Goal: Task Accomplishment & Management: Manage account settings

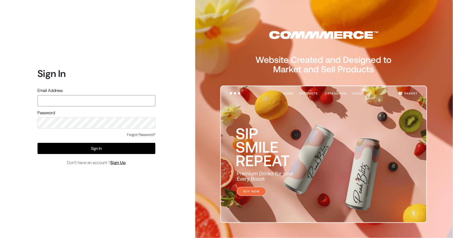
click at [92, 106] on input "text" at bounding box center [96, 100] width 118 height 11
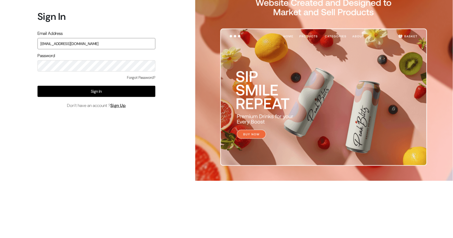
type input "Srisaielectricalstorekamanpur@gmail.com"
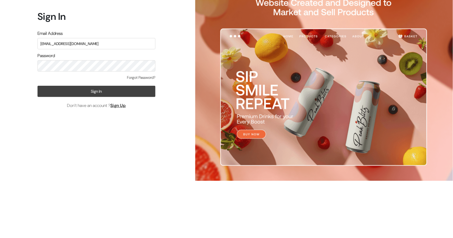
click at [65, 154] on button "Sign In" at bounding box center [96, 148] width 118 height 11
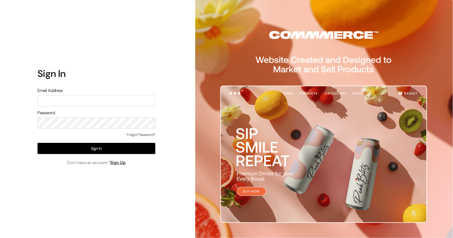
click at [51, 106] on input "text" at bounding box center [96, 100] width 118 height 11
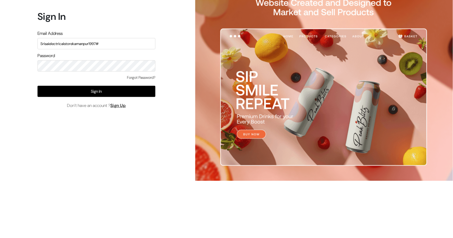
click at [40, 106] on input "Srisaielectricalstorekamanpur1997#" at bounding box center [96, 100] width 118 height 11
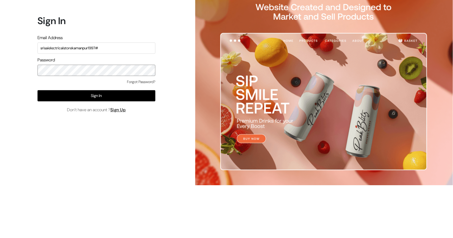
click at [71, 129] on div "Password" at bounding box center [96, 119] width 118 height 19
click at [78, 129] on div "Password" at bounding box center [96, 119] width 118 height 19
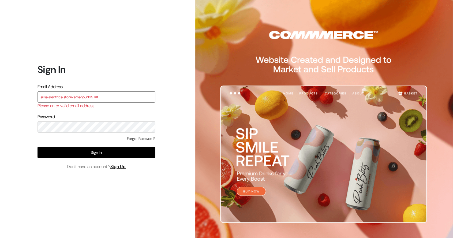
click at [116, 103] on input "srisaielectricalstorekamanpur1997#" at bounding box center [96, 96] width 118 height 11
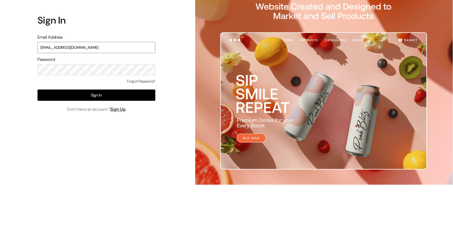
type input "[EMAIL_ADDRESS][DOMAIN_NAME]"
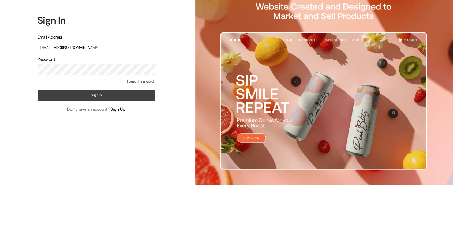
click at [76, 154] on button "Sign In" at bounding box center [96, 148] width 118 height 11
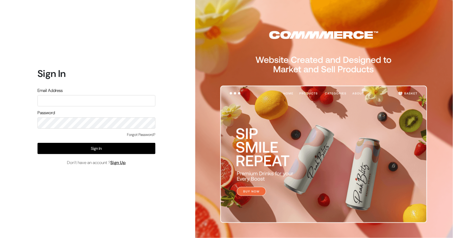
click at [47, 106] on input "text" at bounding box center [96, 100] width 118 height 11
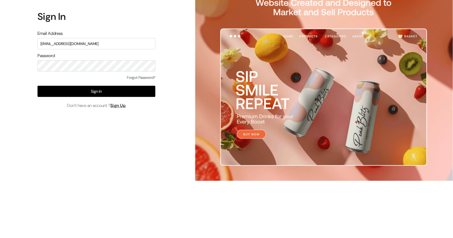
click at [90, 106] on input "[EMAIL_ADDRESS][DOMAIN_NAME]" at bounding box center [96, 100] width 118 height 11
type input "srisaielectricalstore1997@gmail.com"
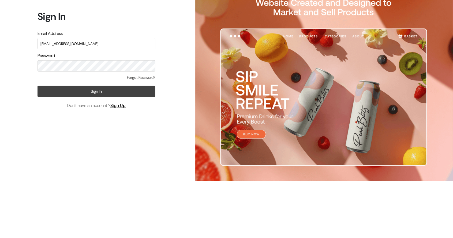
click at [49, 154] on button "Sign In" at bounding box center [96, 148] width 118 height 11
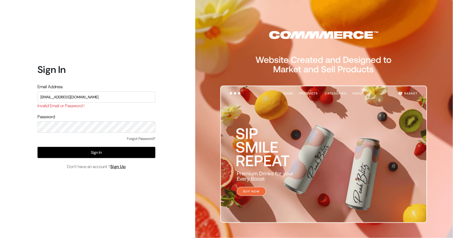
type input "[EMAIL_ADDRESS][DOMAIN_NAME]"
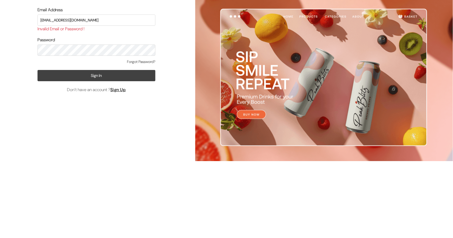
click at [54, 158] on button "Sign In" at bounding box center [96, 152] width 118 height 11
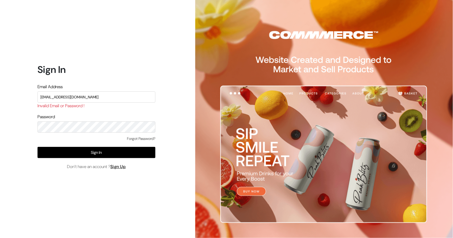
drag, startPoint x: 98, startPoint y: 109, endPoint x: 92, endPoint y: 109, distance: 6.7
click at [92, 103] on input "[EMAIL_ADDRESS][DOMAIN_NAME]" at bounding box center [96, 96] width 118 height 11
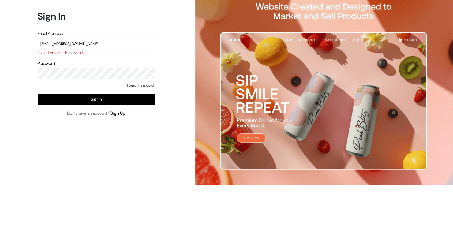
type input "[EMAIL_ADDRESS][DOMAIN_NAME]"
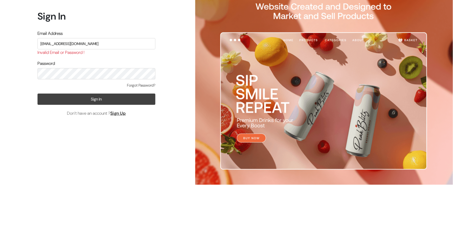
click at [95, 108] on form "Sign In Email Address [EMAIL_ADDRESS][DOMAIN_NAME] Invalid Email or Password ! …" at bounding box center [96, 117] width 118 height 106
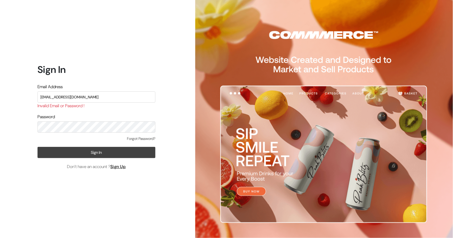
click at [91, 158] on button "Sign In" at bounding box center [96, 152] width 118 height 11
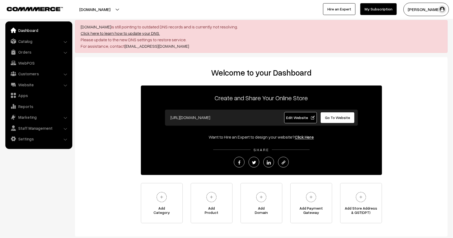
click at [125, 34] on link "Click here to learn how to update your DNS." at bounding box center [120, 33] width 79 height 5
click at [145, 34] on link "Click here to learn how to update your DNS." at bounding box center [120, 33] width 79 height 5
click at [29, 31] on link "Dashboard" at bounding box center [39, 30] width 64 height 10
drag, startPoint x: 0, startPoint y: 0, endPoint x: 29, endPoint y: 31, distance: 42.1
click at [29, 31] on link "Dashboard" at bounding box center [39, 30] width 64 height 10
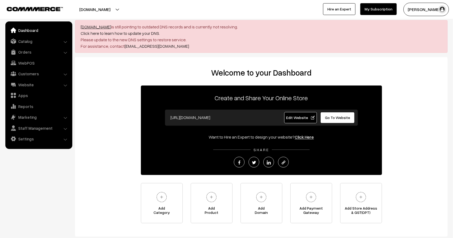
click at [93, 27] on link "[DOMAIN_NAME]" at bounding box center [96, 26] width 31 height 5
